Goal: Transaction & Acquisition: Obtain resource

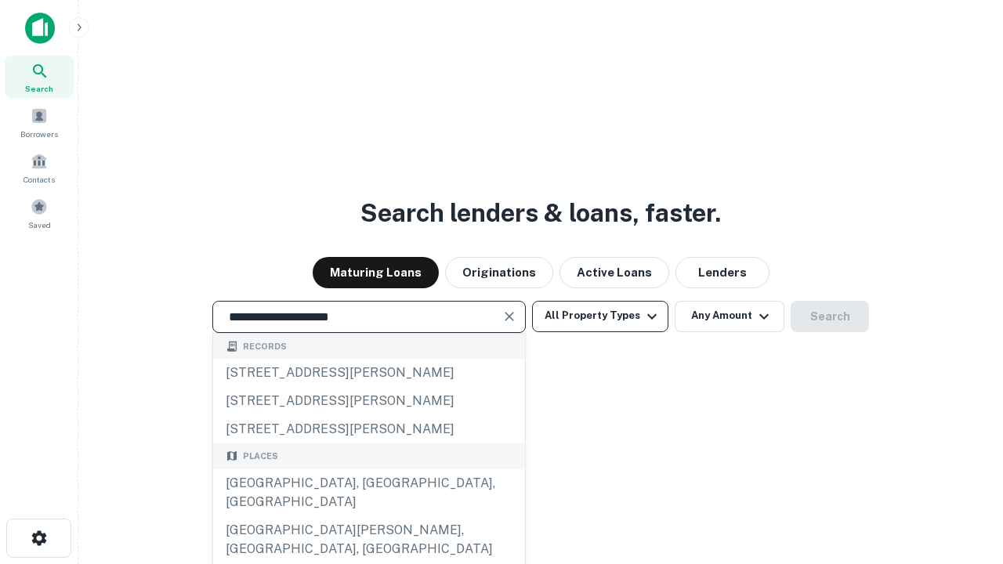
click at [368, 517] on div "[GEOGRAPHIC_DATA], [GEOGRAPHIC_DATA], [GEOGRAPHIC_DATA]" at bounding box center [369, 493] width 312 height 47
type input "**********"
click at [601, 316] on button "All Property Types" at bounding box center [600, 316] width 136 height 31
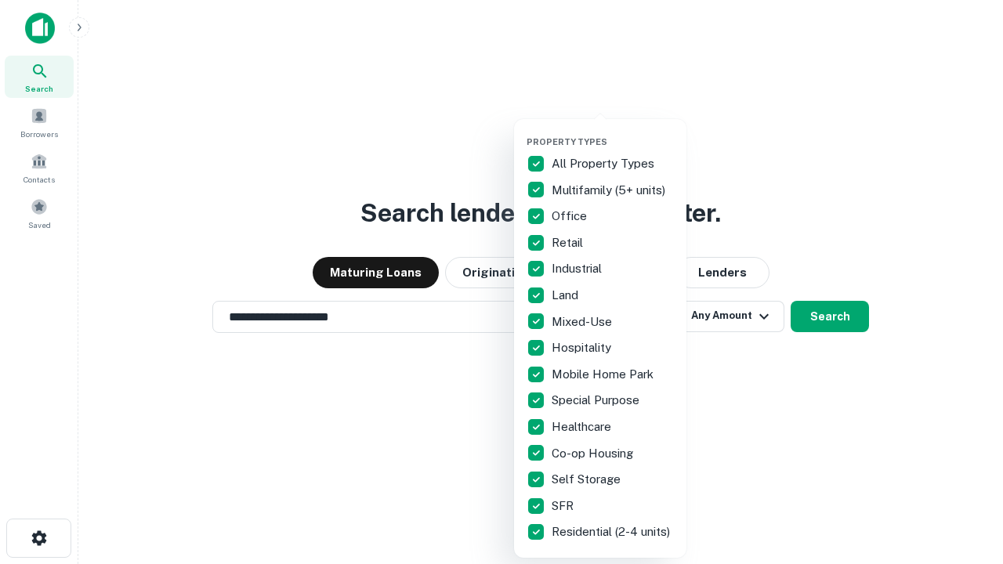
click at [613, 132] on button "button" at bounding box center [613, 132] width 172 height 1
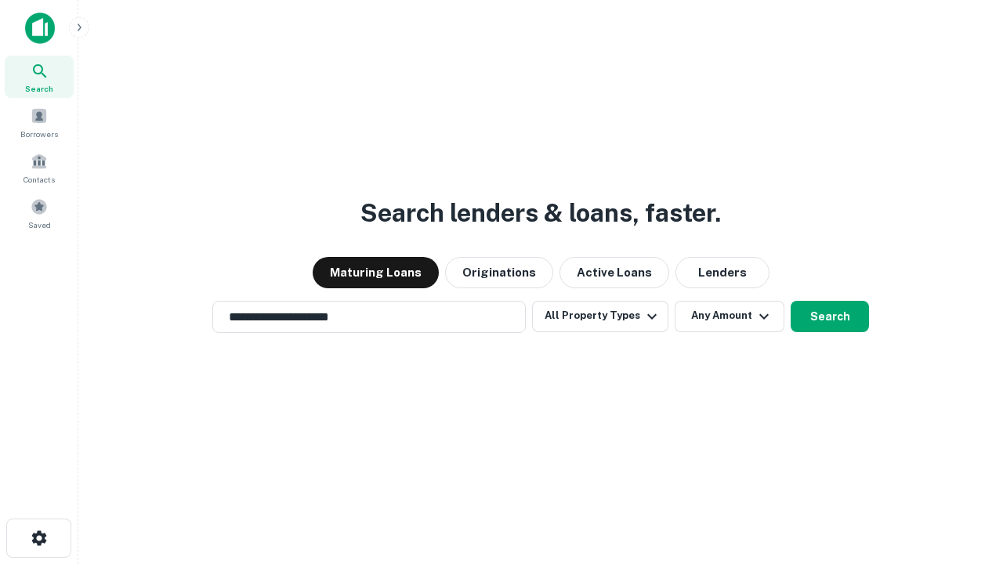
scroll to position [24, 0]
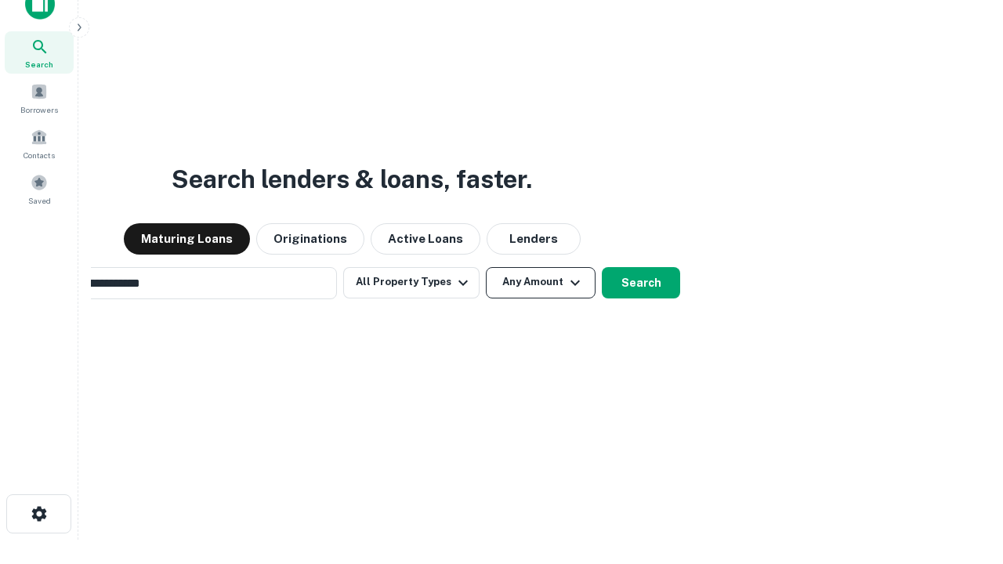
click at [486, 267] on button "Any Amount" at bounding box center [541, 282] width 110 height 31
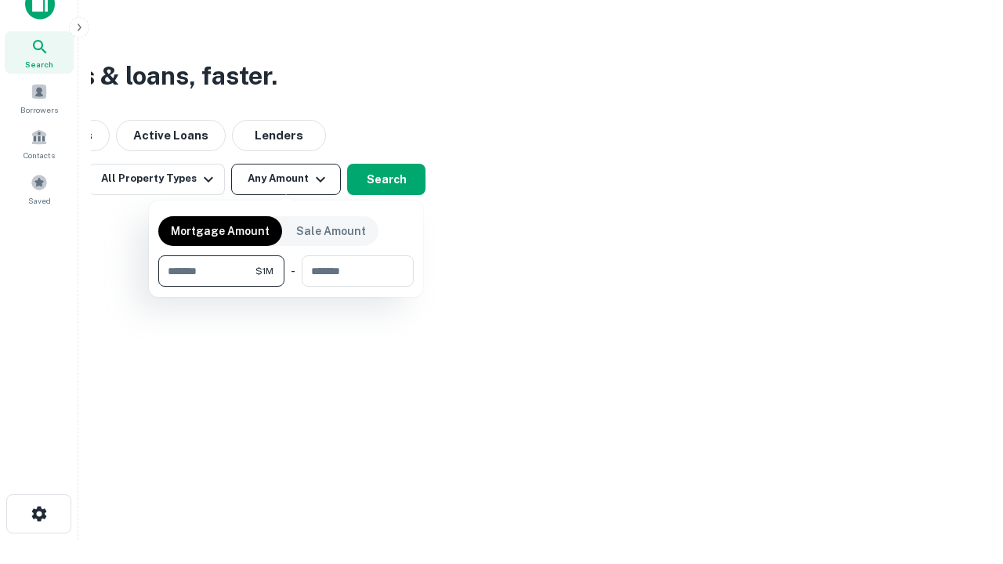
scroll to position [25, 0]
type input "*******"
click at [286, 287] on button "button" at bounding box center [286, 287] width 256 height 1
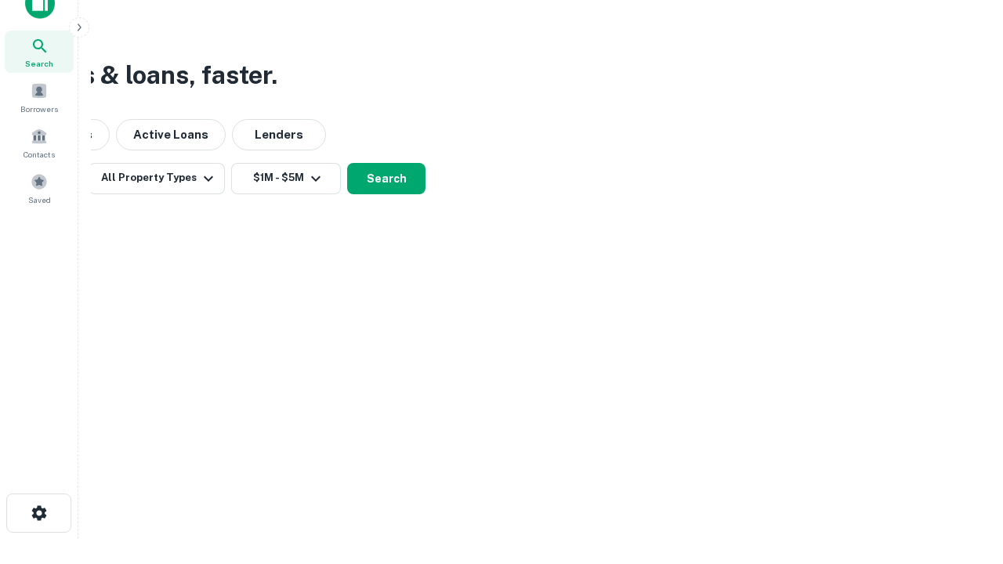
scroll to position [24, 0]
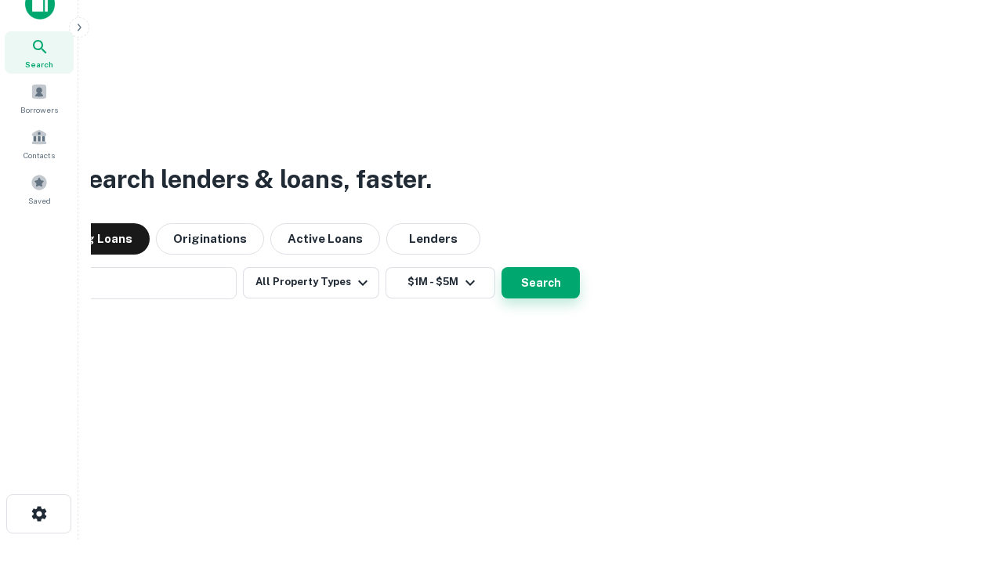
click at [502, 267] on button "Search" at bounding box center [541, 282] width 78 height 31
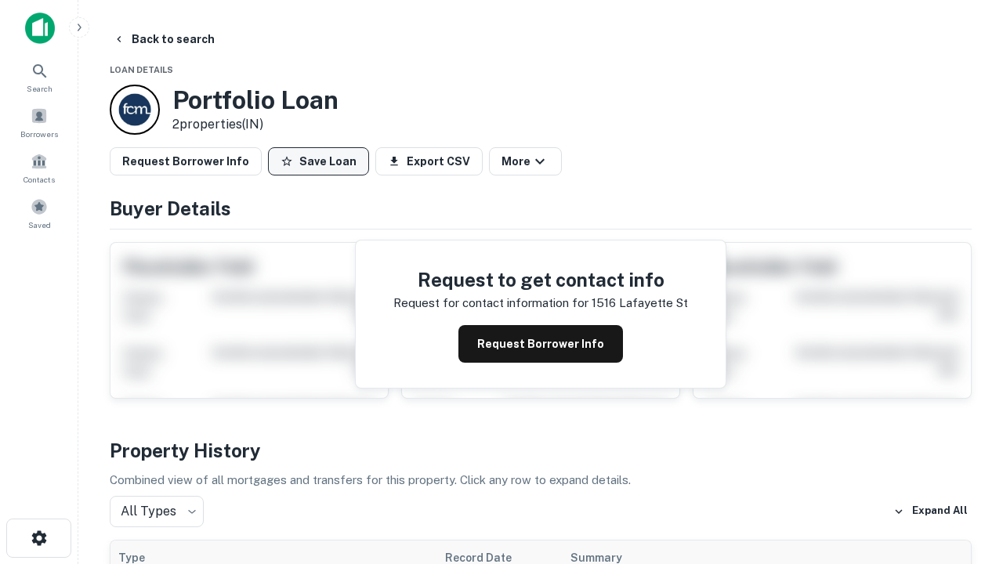
click at [318, 161] on button "Save Loan" at bounding box center [318, 161] width 101 height 28
